Goal: Find specific page/section: Find specific page/section

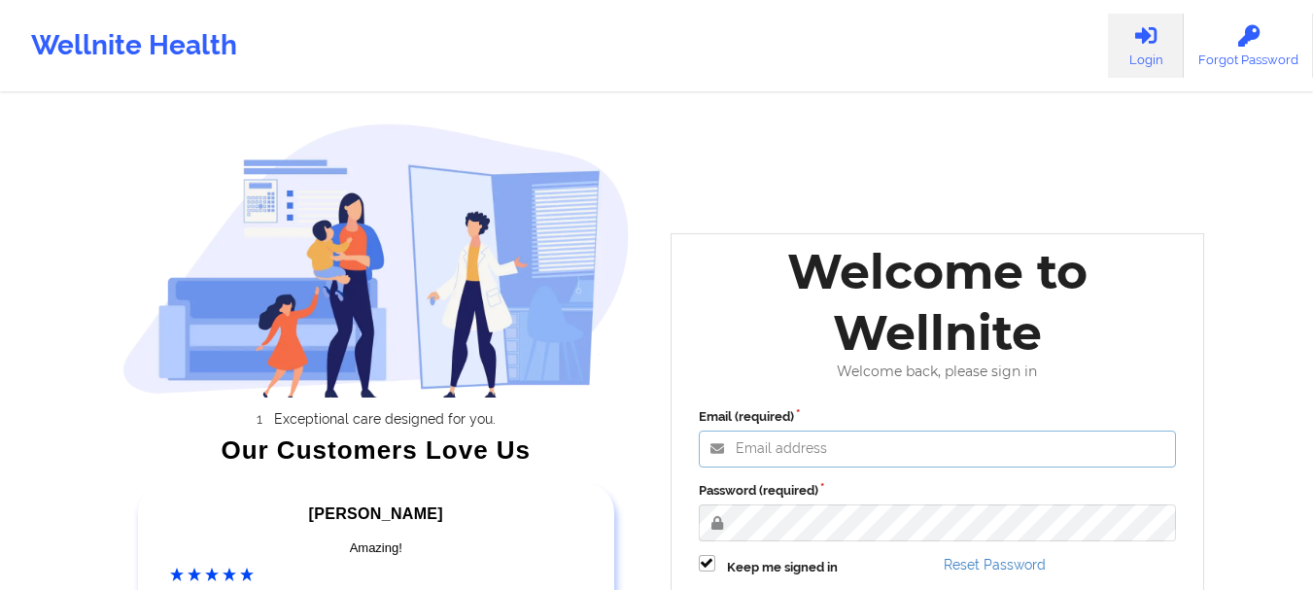
type input "[EMAIL_ADDRESS][DOMAIN_NAME]"
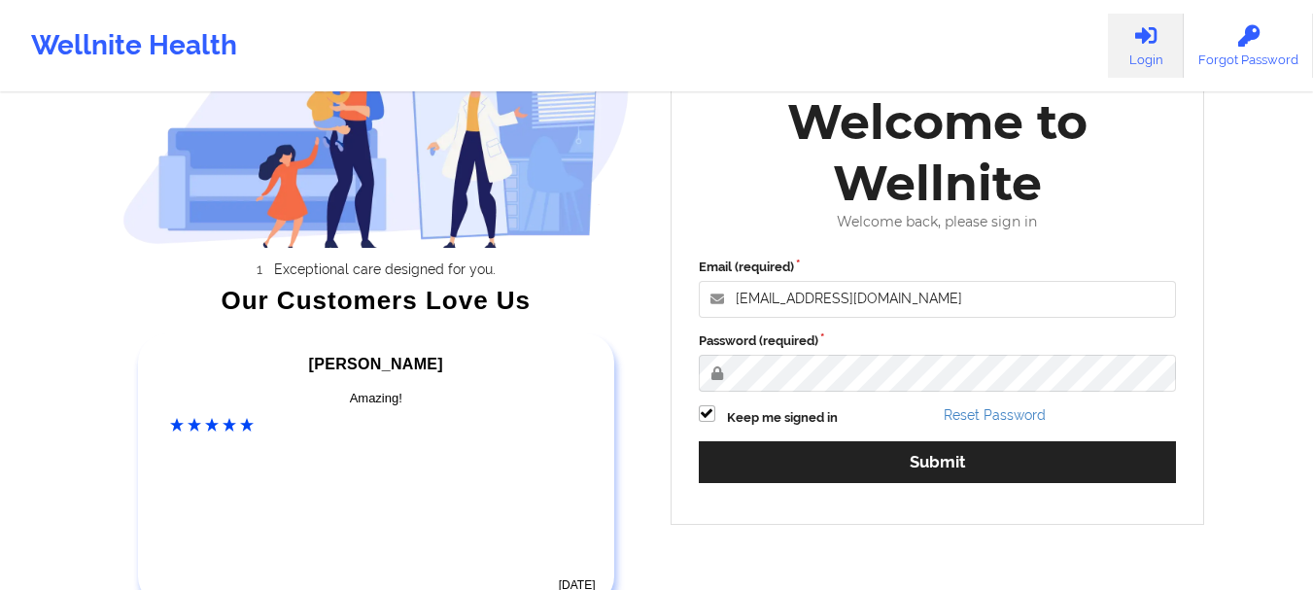
scroll to position [289, 0]
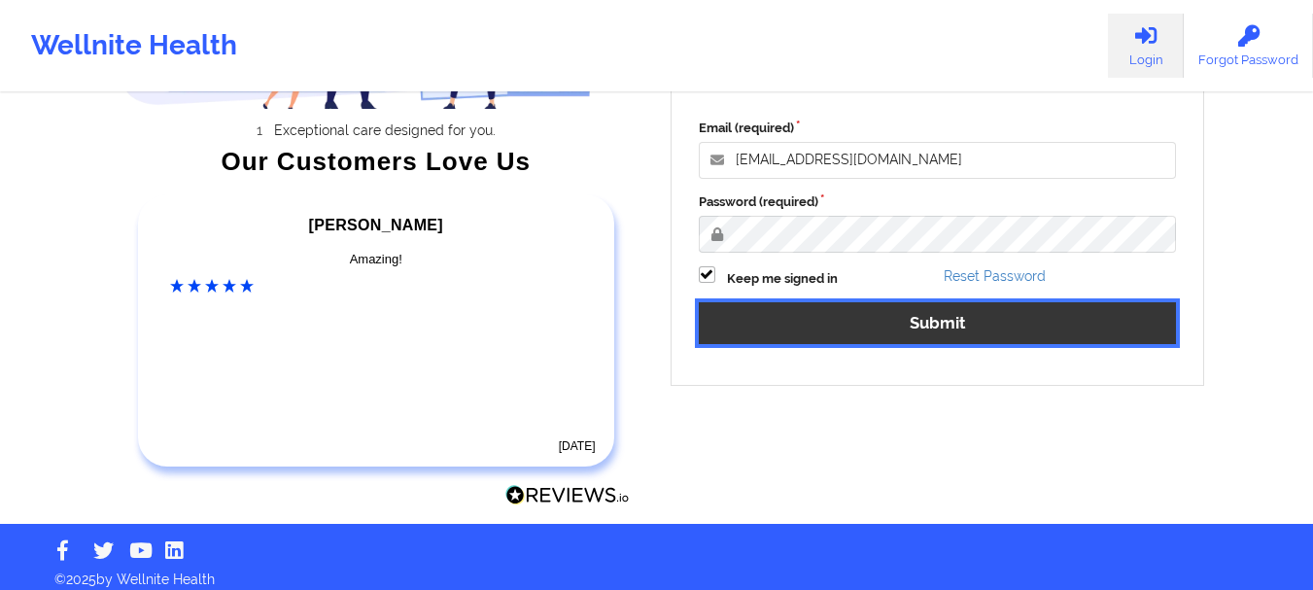
click at [970, 315] on button "Submit" at bounding box center [938, 323] width 478 height 42
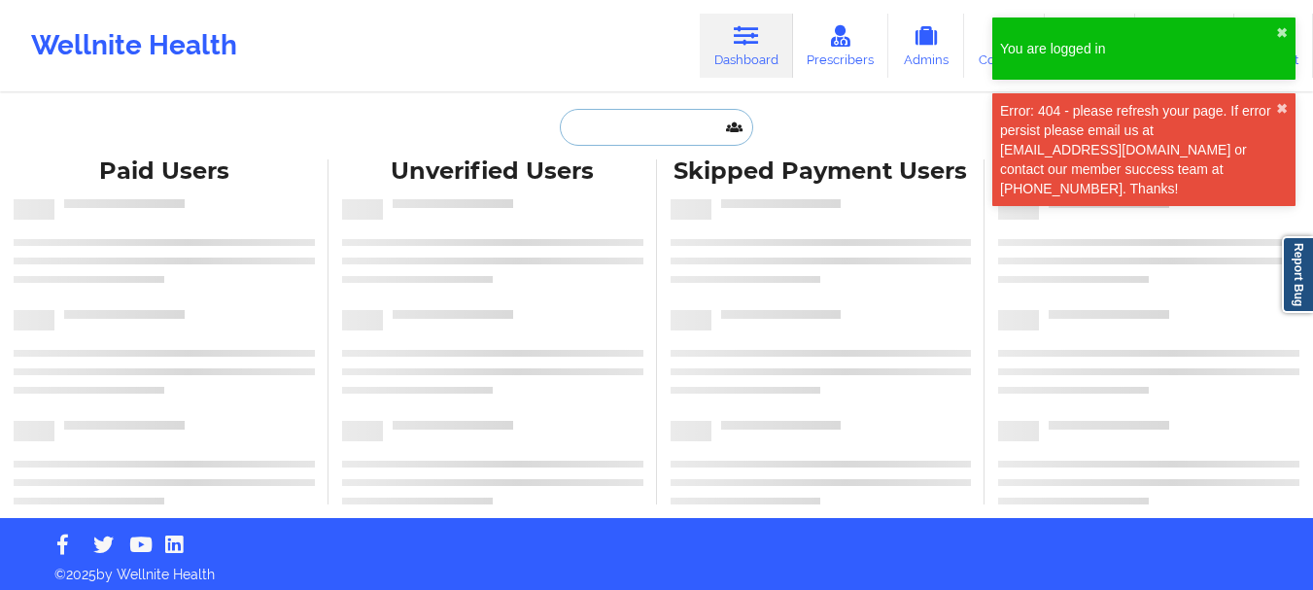
click at [619, 131] on input "text" at bounding box center [656, 127] width 192 height 37
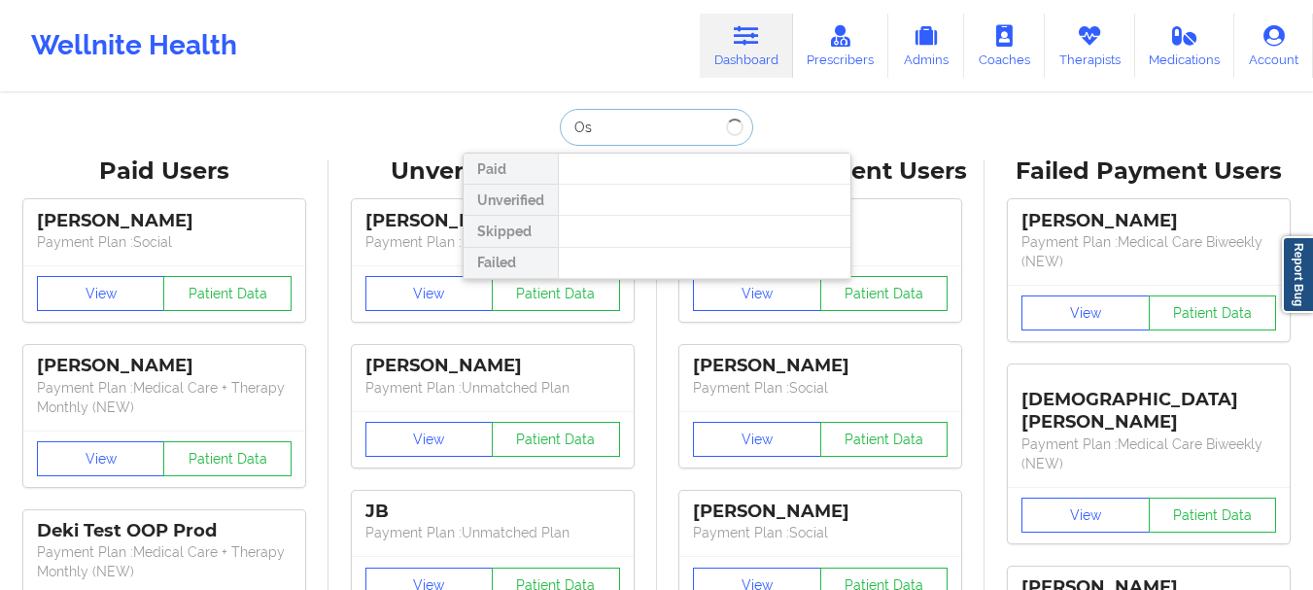
type input "O"
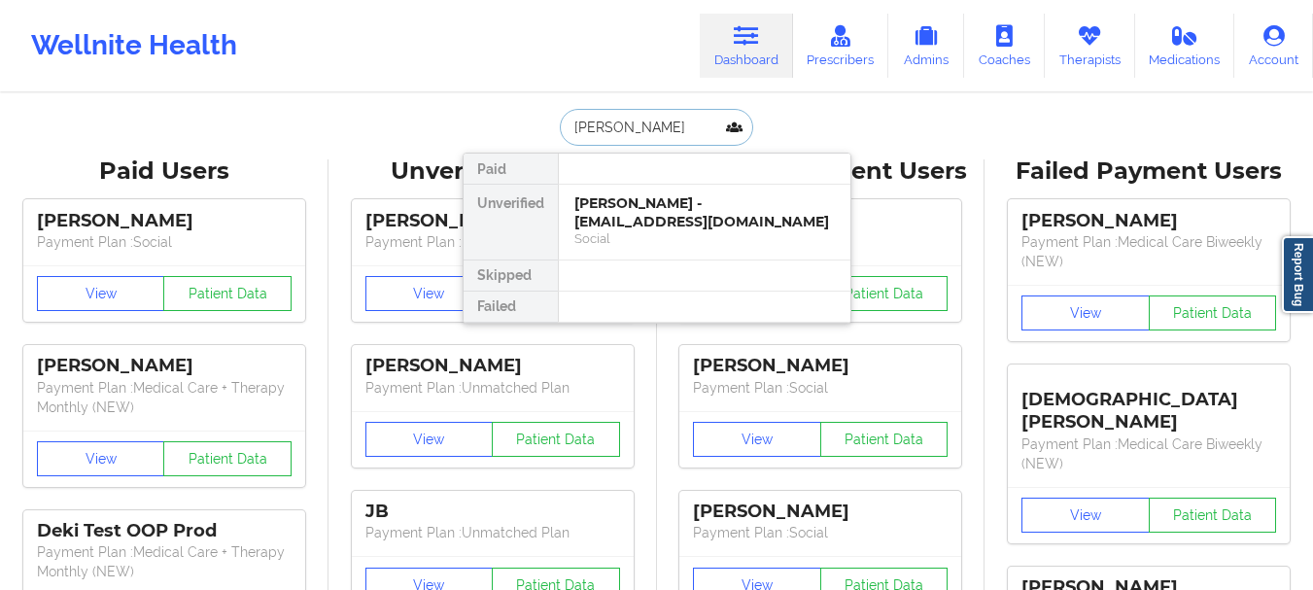
type input "[PERSON_NAME]"
click at [671, 203] on div "[PERSON_NAME] - [EMAIL_ADDRESS][DOMAIN_NAME]" at bounding box center [704, 212] width 260 height 36
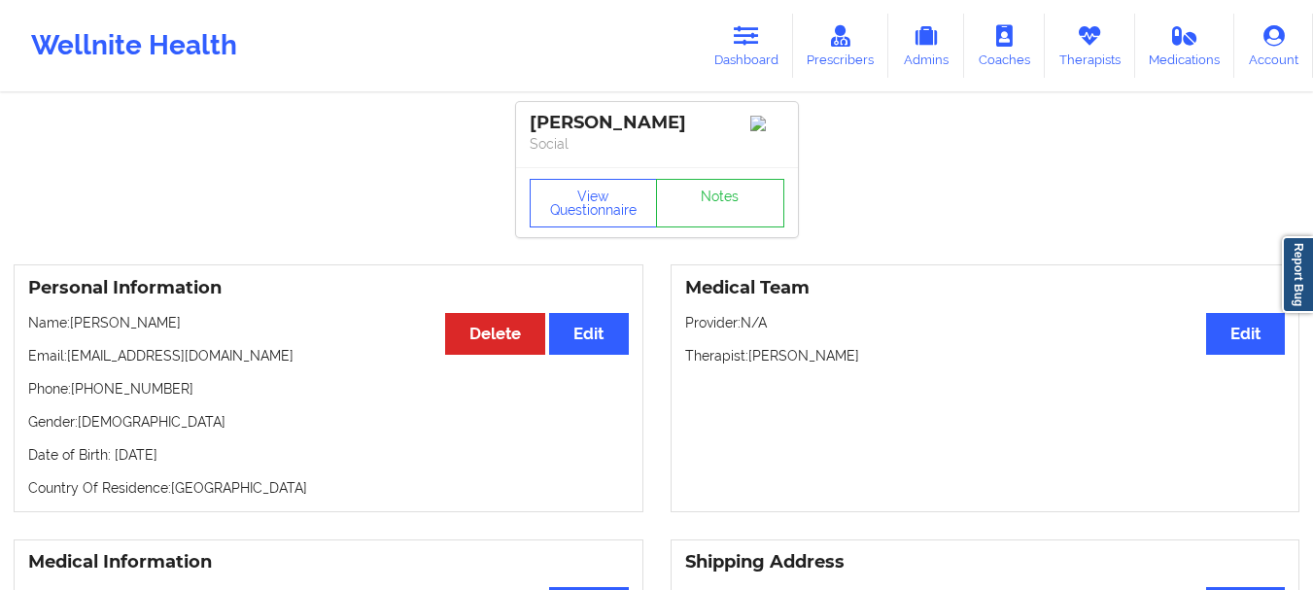
click at [745, 80] on div "Wellnite Health Dashboard Prescribers Admins Coaches Therapists Medications Acc…" at bounding box center [656, 46] width 1313 height 78
click at [745, 67] on link "Dashboard" at bounding box center [746, 46] width 93 height 64
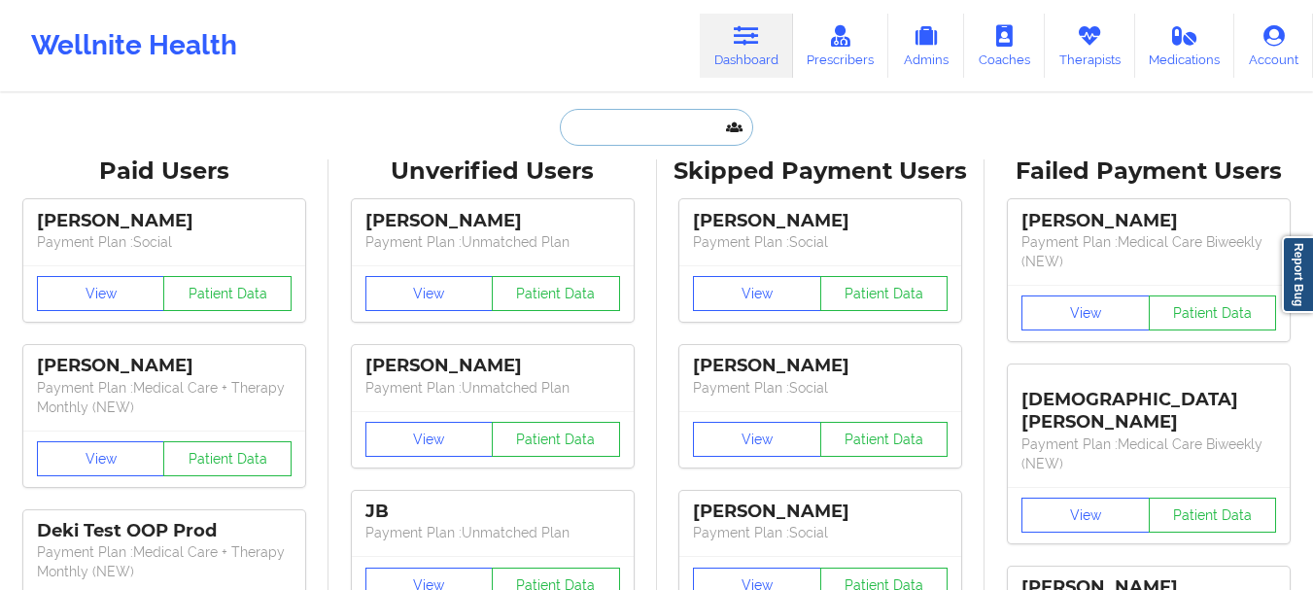
click at [602, 139] on input "text" at bounding box center [656, 127] width 192 height 37
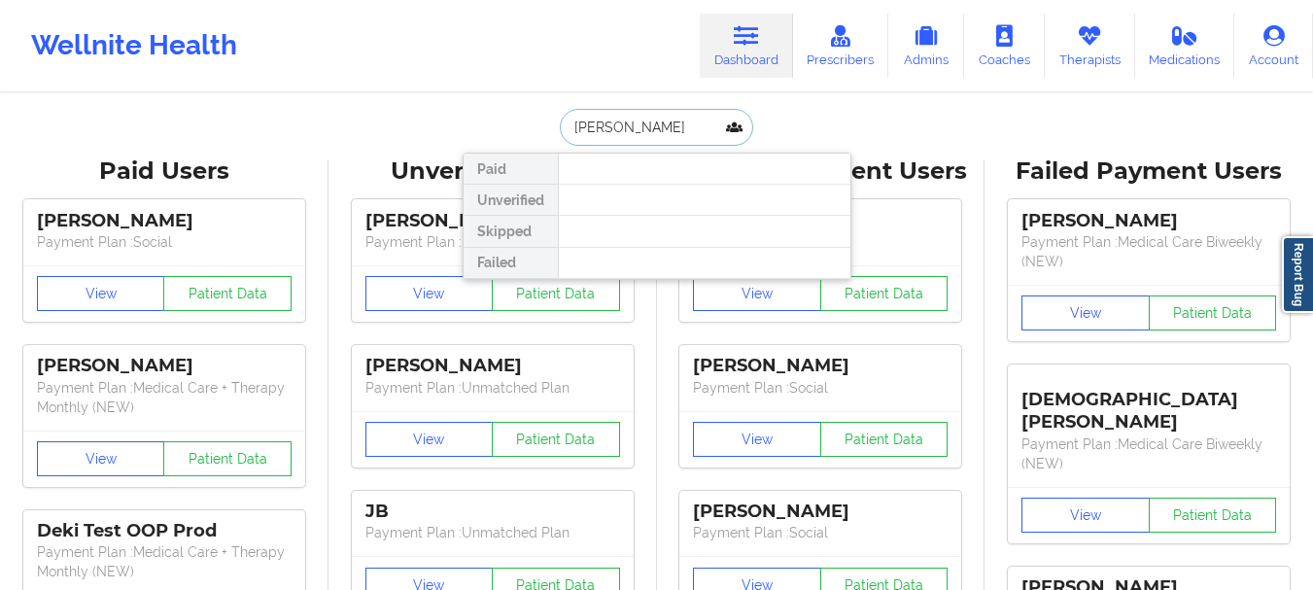
click at [595, 128] on input "[PERSON_NAME]" at bounding box center [656, 127] width 192 height 37
type input "[PERSON_NAME]"
click at [652, 132] on input "[PERSON_NAME]" at bounding box center [656, 127] width 192 height 37
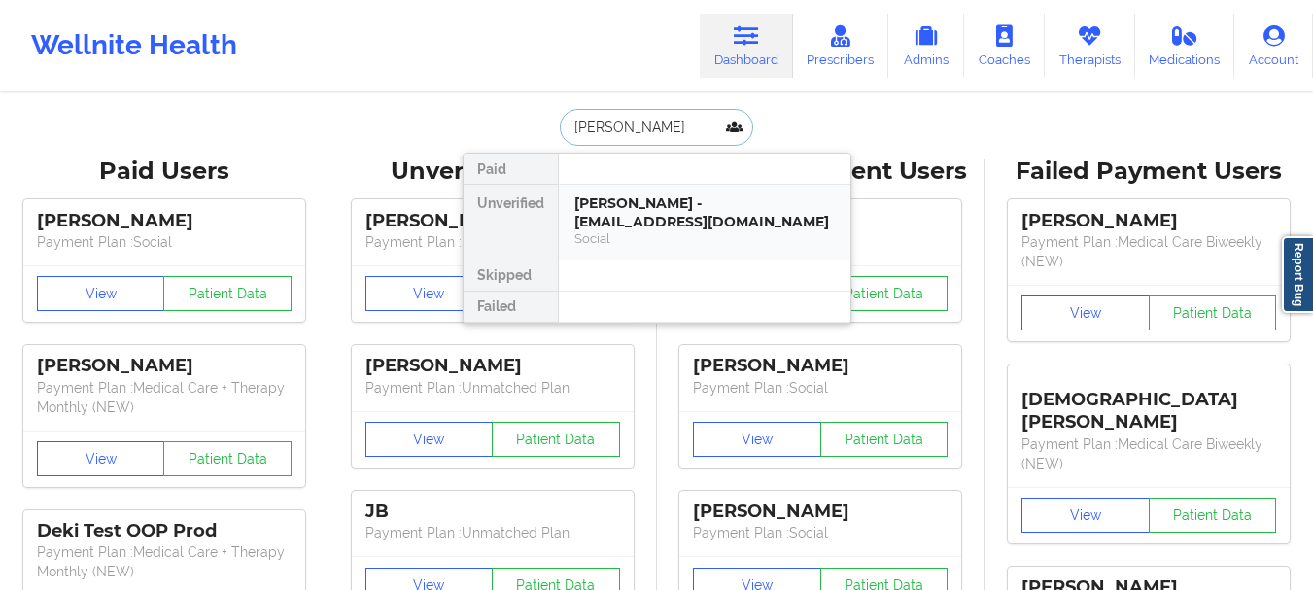
click at [623, 242] on div "Social" at bounding box center [704, 238] width 260 height 17
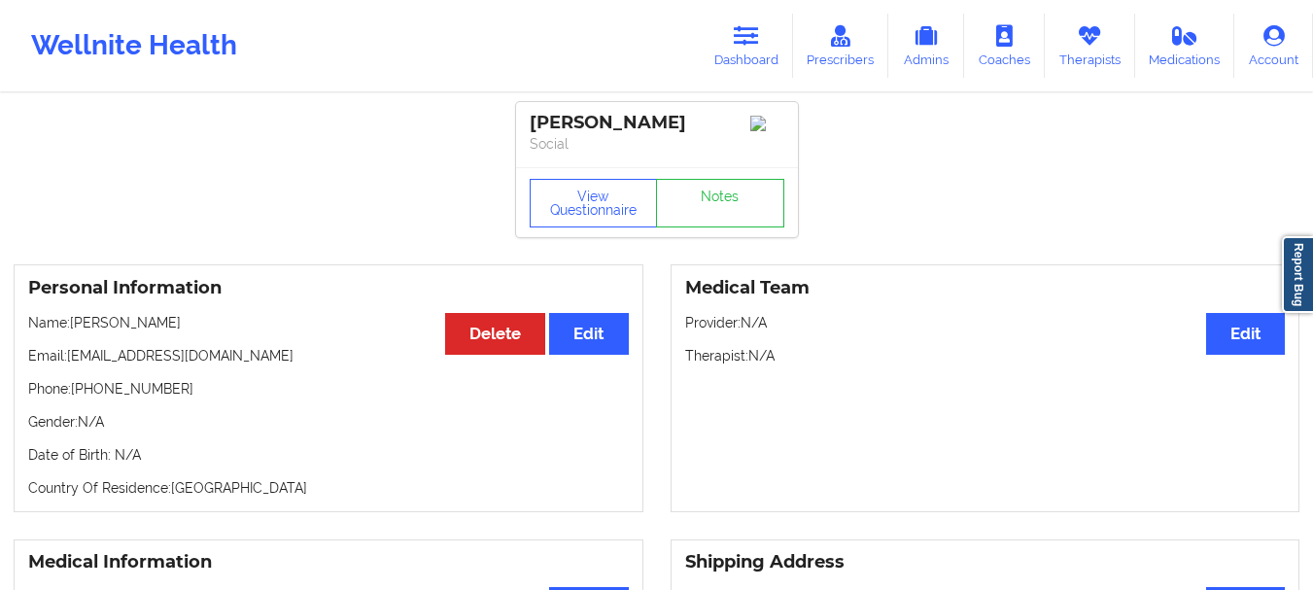
scroll to position [1508, 0]
